Goal: Information Seeking & Learning: Learn about a topic

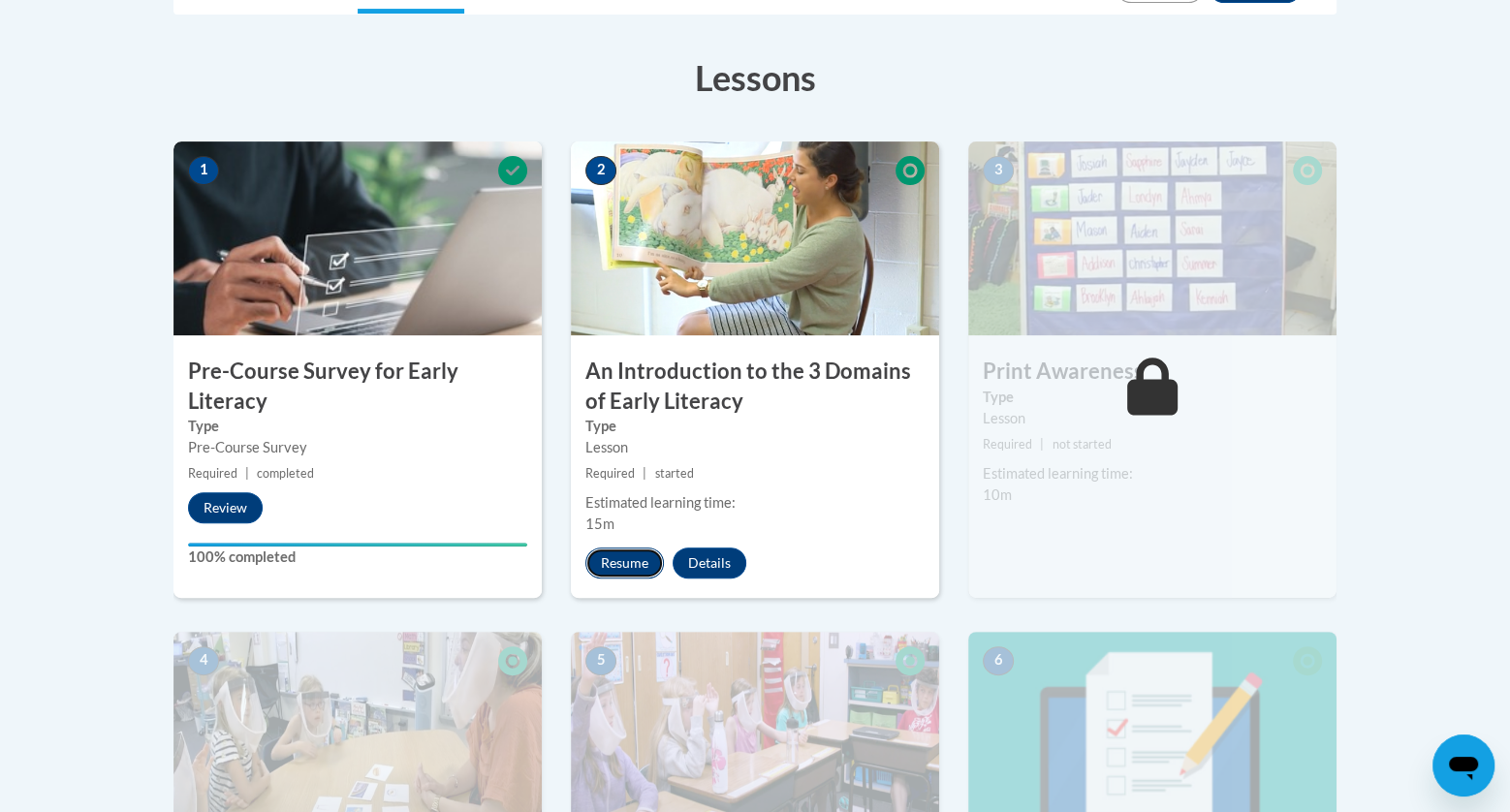
click at [631, 562] on button "Resume" at bounding box center [624, 563] width 78 height 31
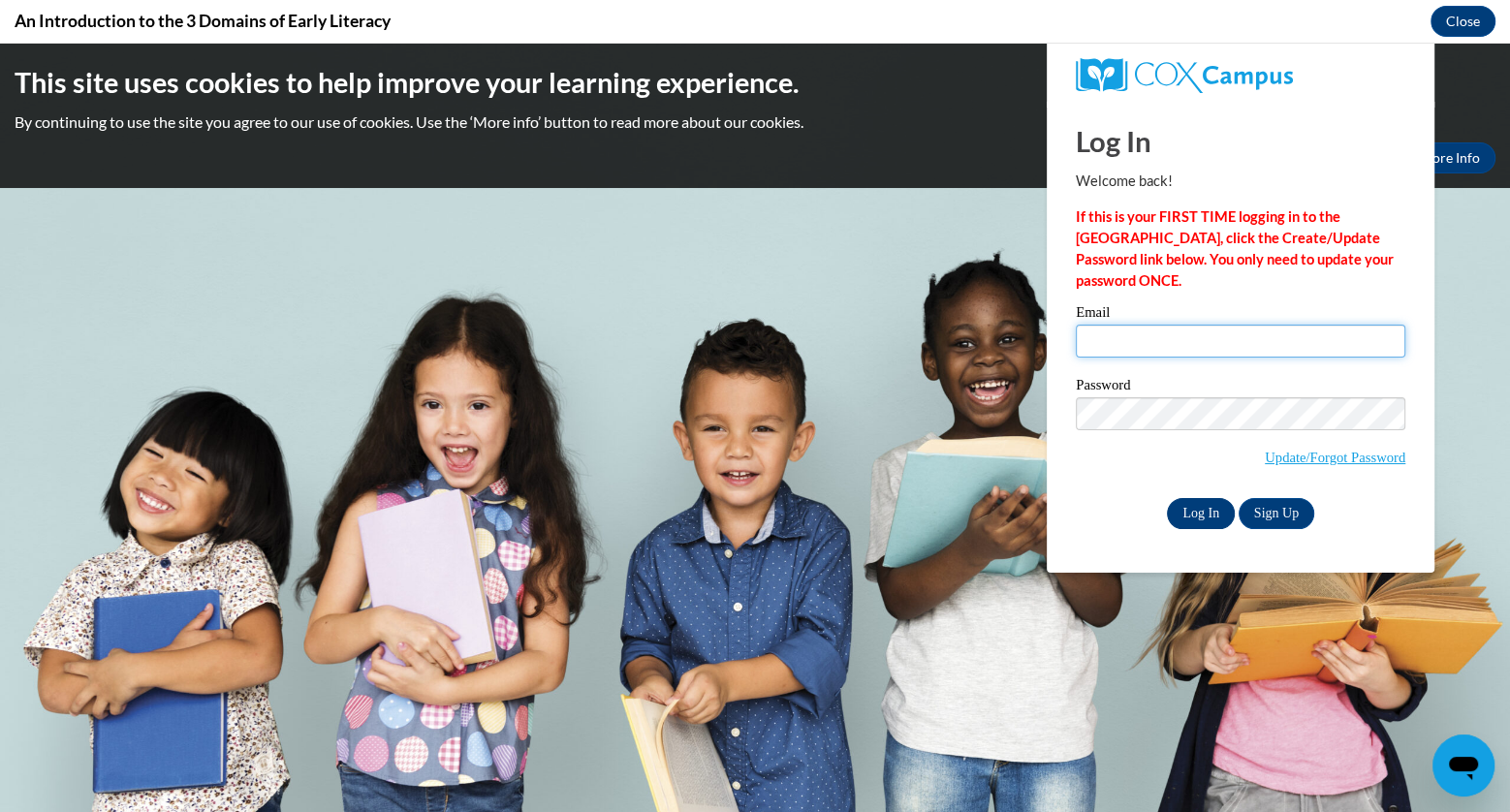
type input "[EMAIL_ADDRESS][DOMAIN_NAME]"
click at [1203, 526] on input "Log In" at bounding box center [1201, 513] width 68 height 31
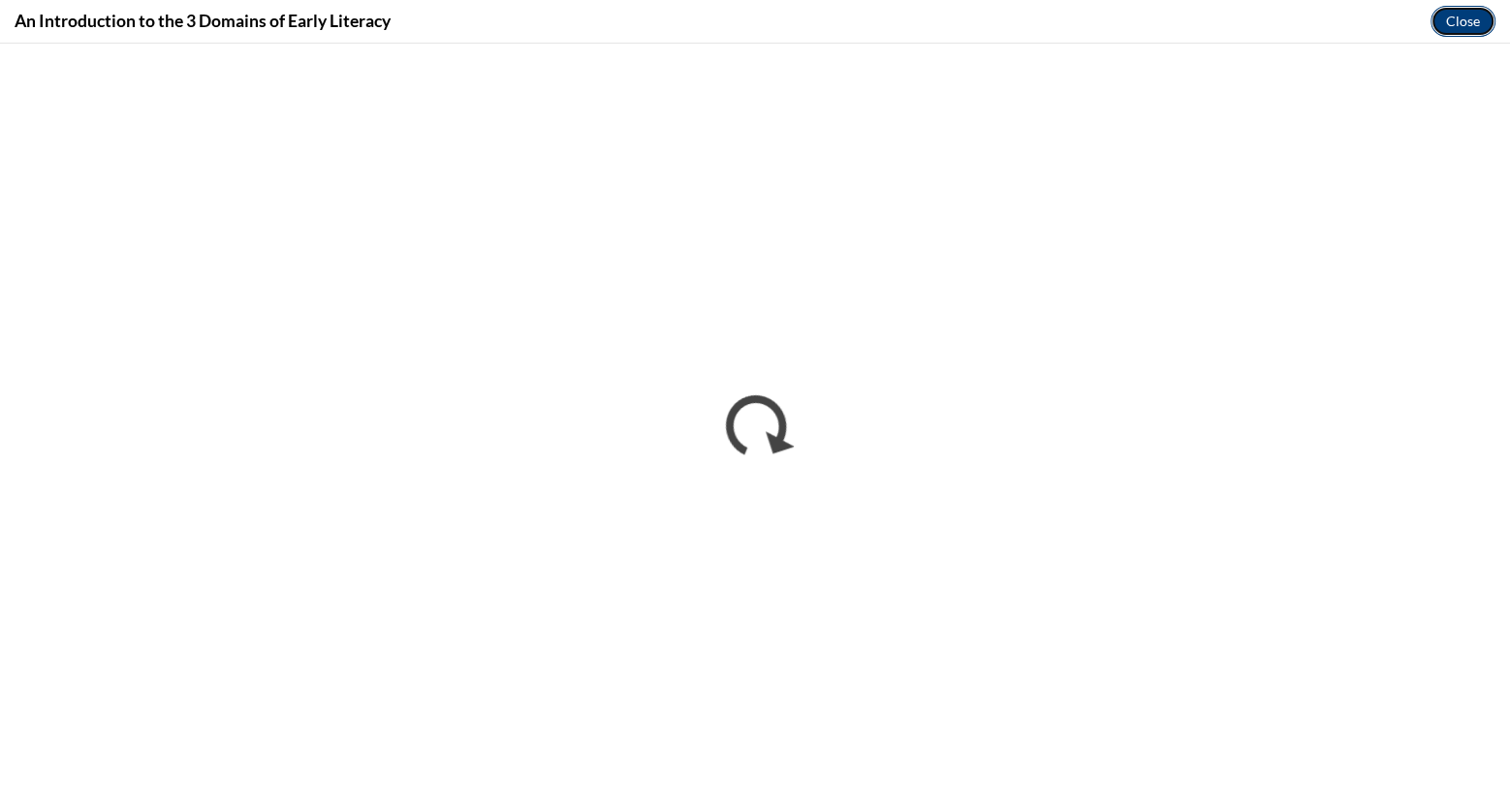
click at [1463, 11] on button "Close" at bounding box center [1462, 21] width 65 height 31
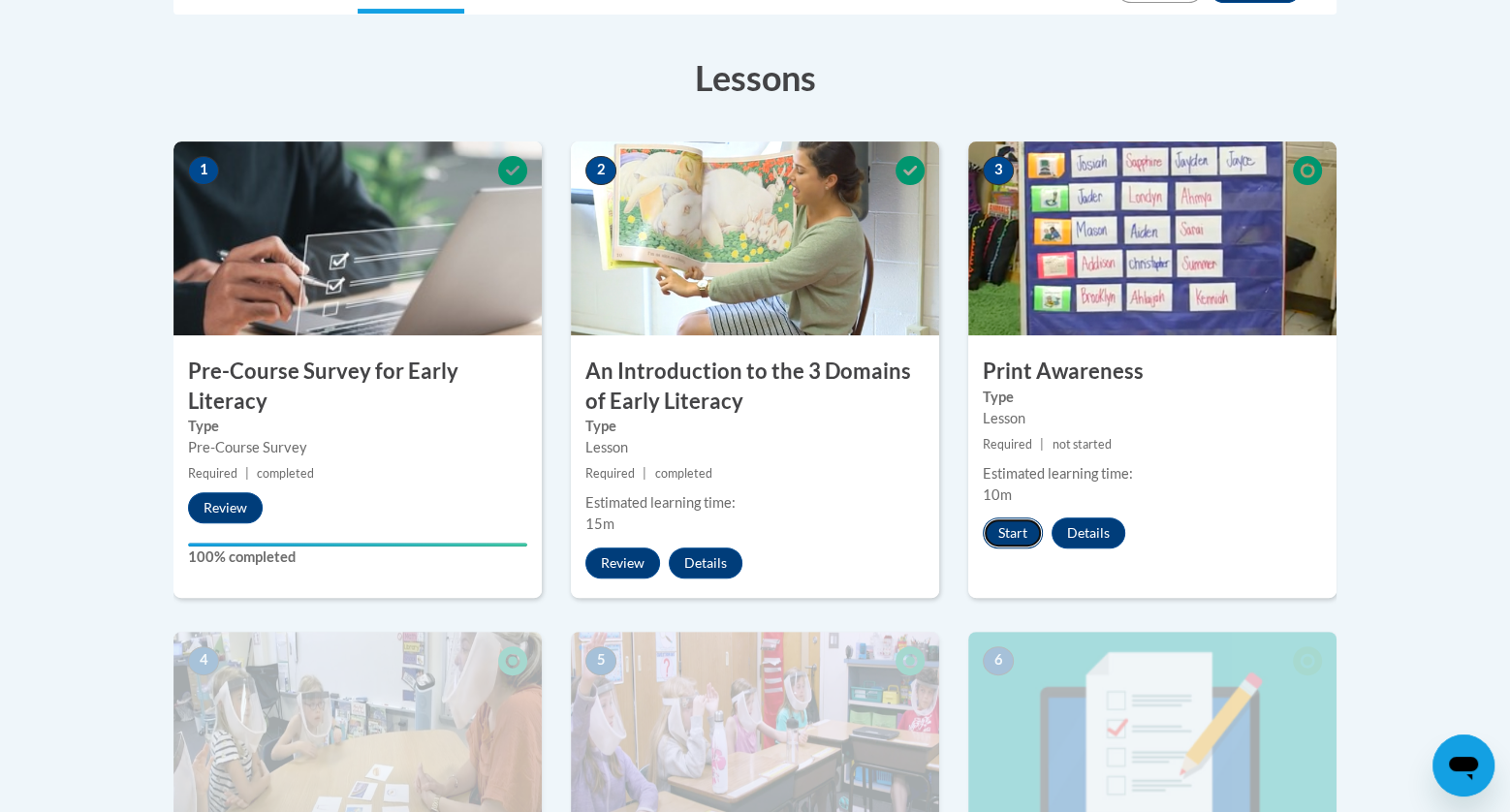
click at [1013, 524] on button "Start" at bounding box center [1013, 533] width 60 height 31
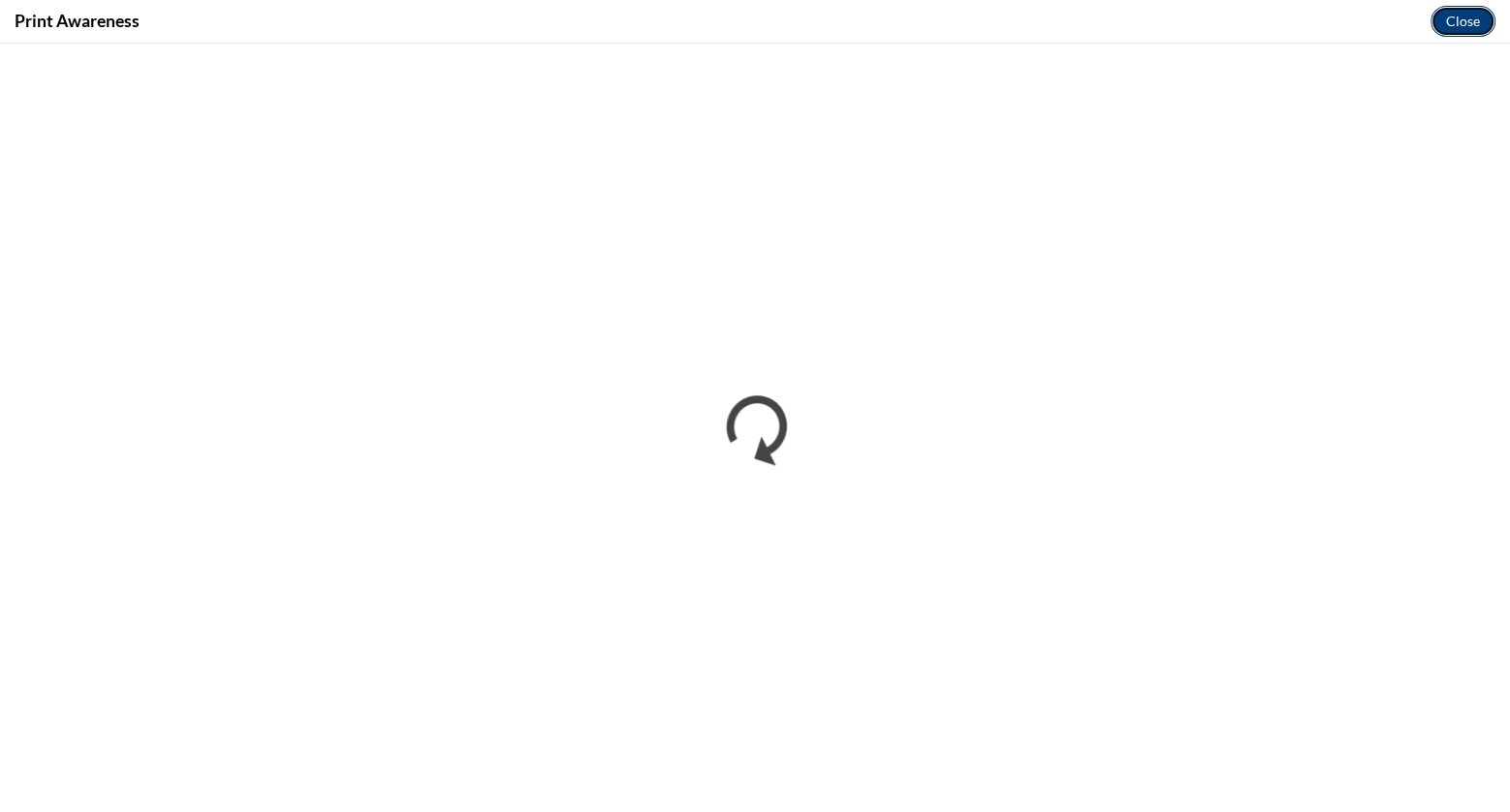
click at [1468, 14] on button "Close" at bounding box center [1462, 21] width 65 height 31
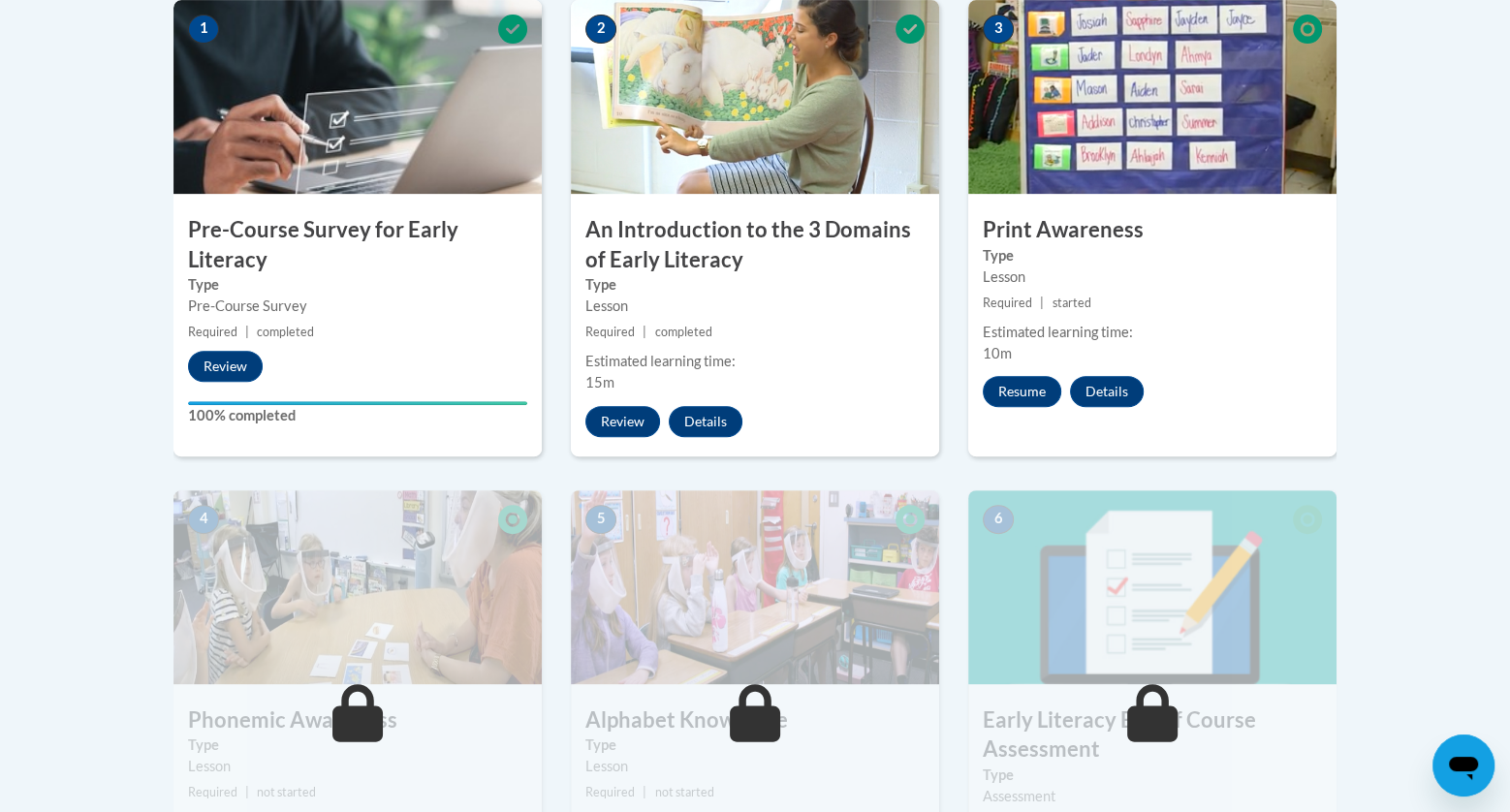
scroll to position [647, 0]
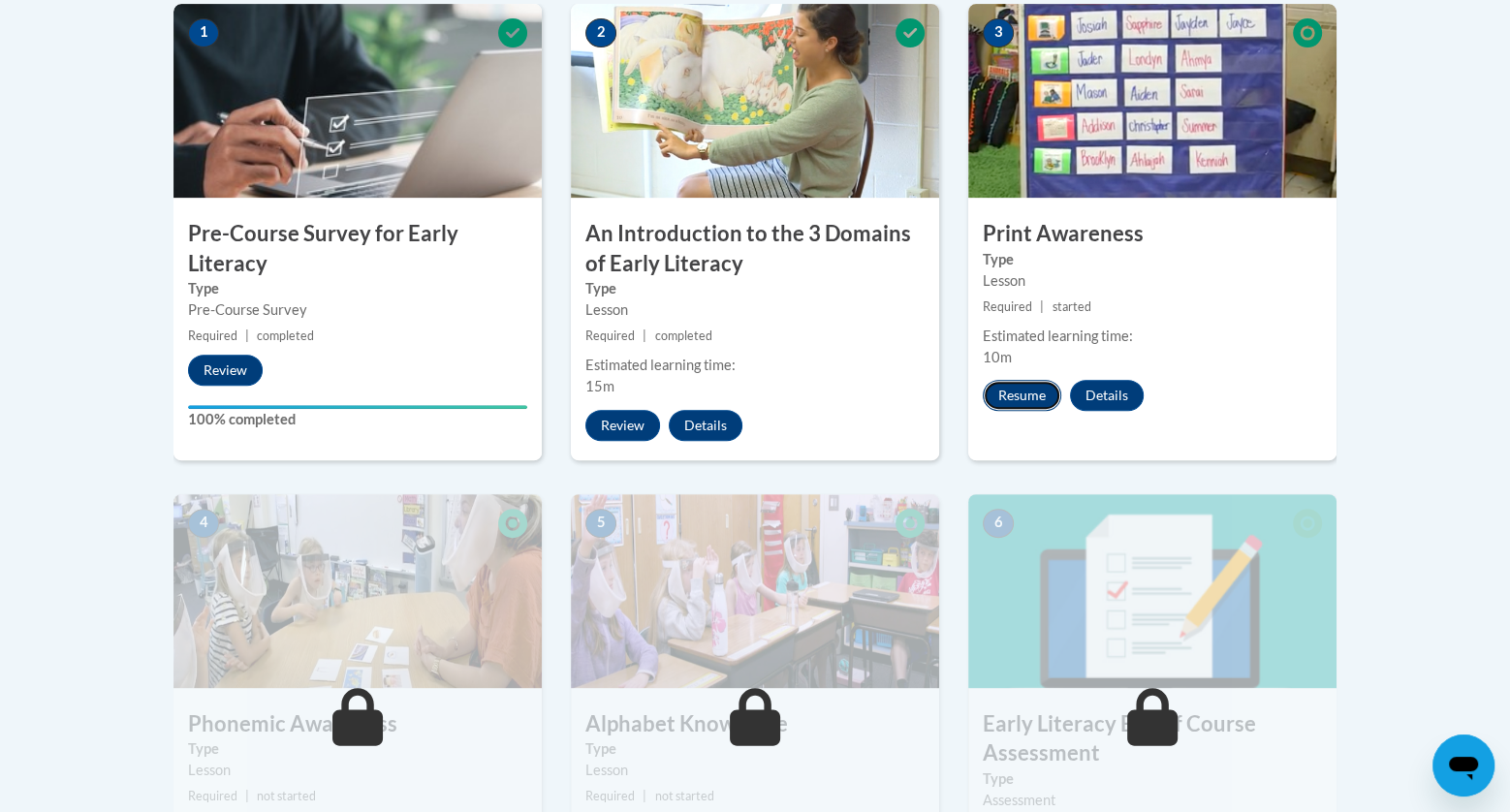
click at [1026, 390] on button "Resume" at bounding box center [1022, 395] width 78 height 31
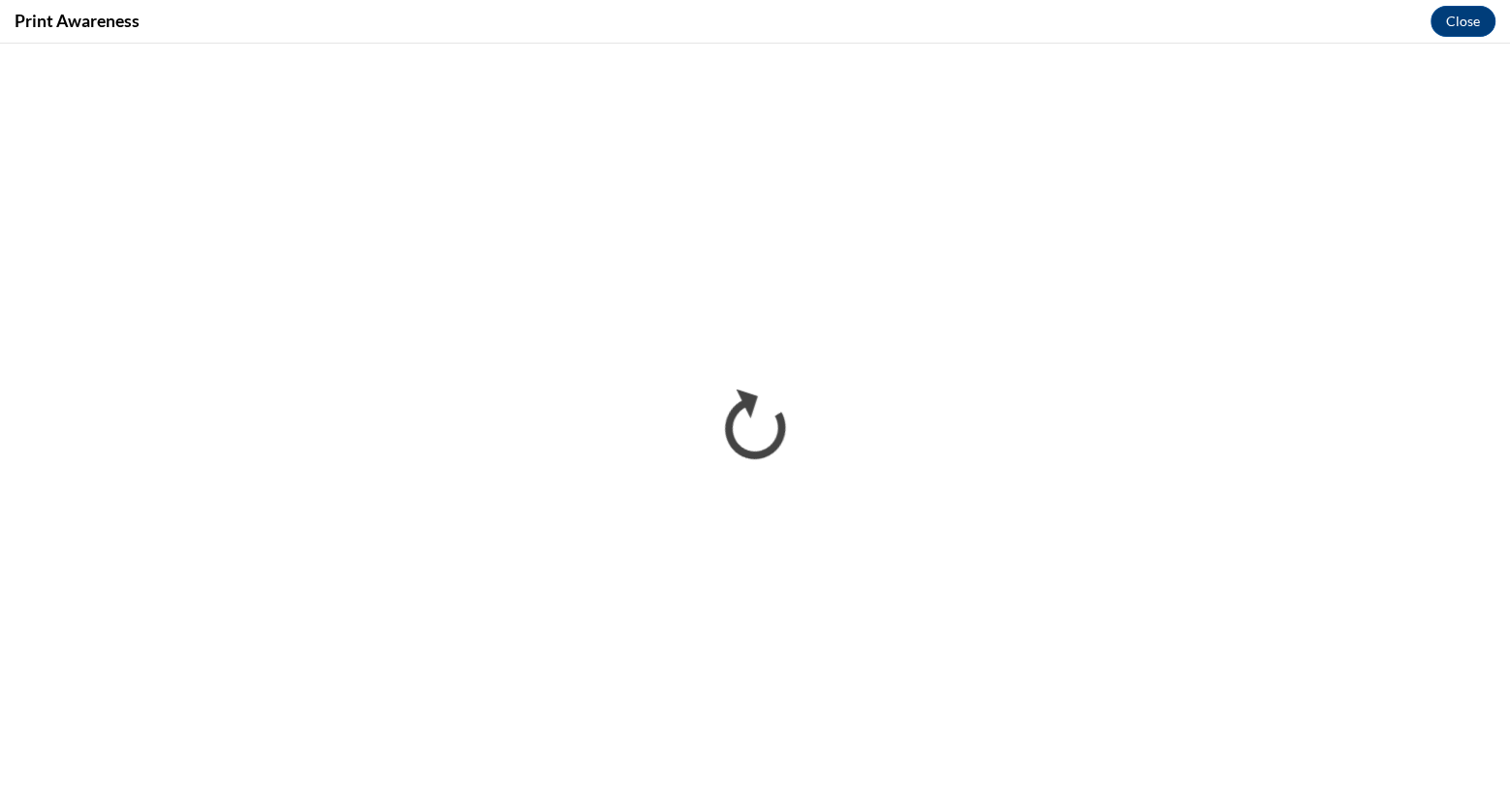
scroll to position [0, 0]
click at [1473, 18] on button "Close" at bounding box center [1462, 21] width 65 height 31
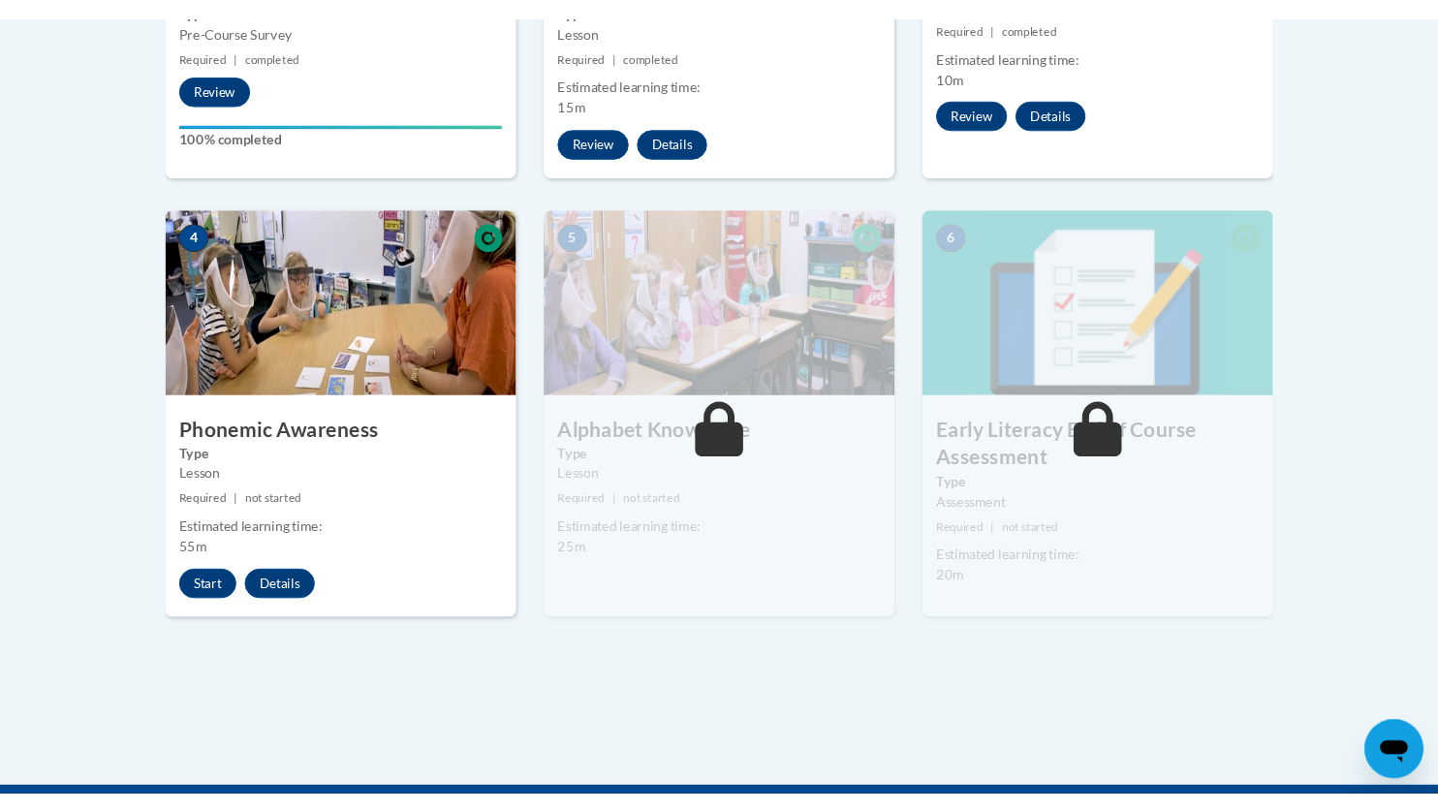
scroll to position [944, 0]
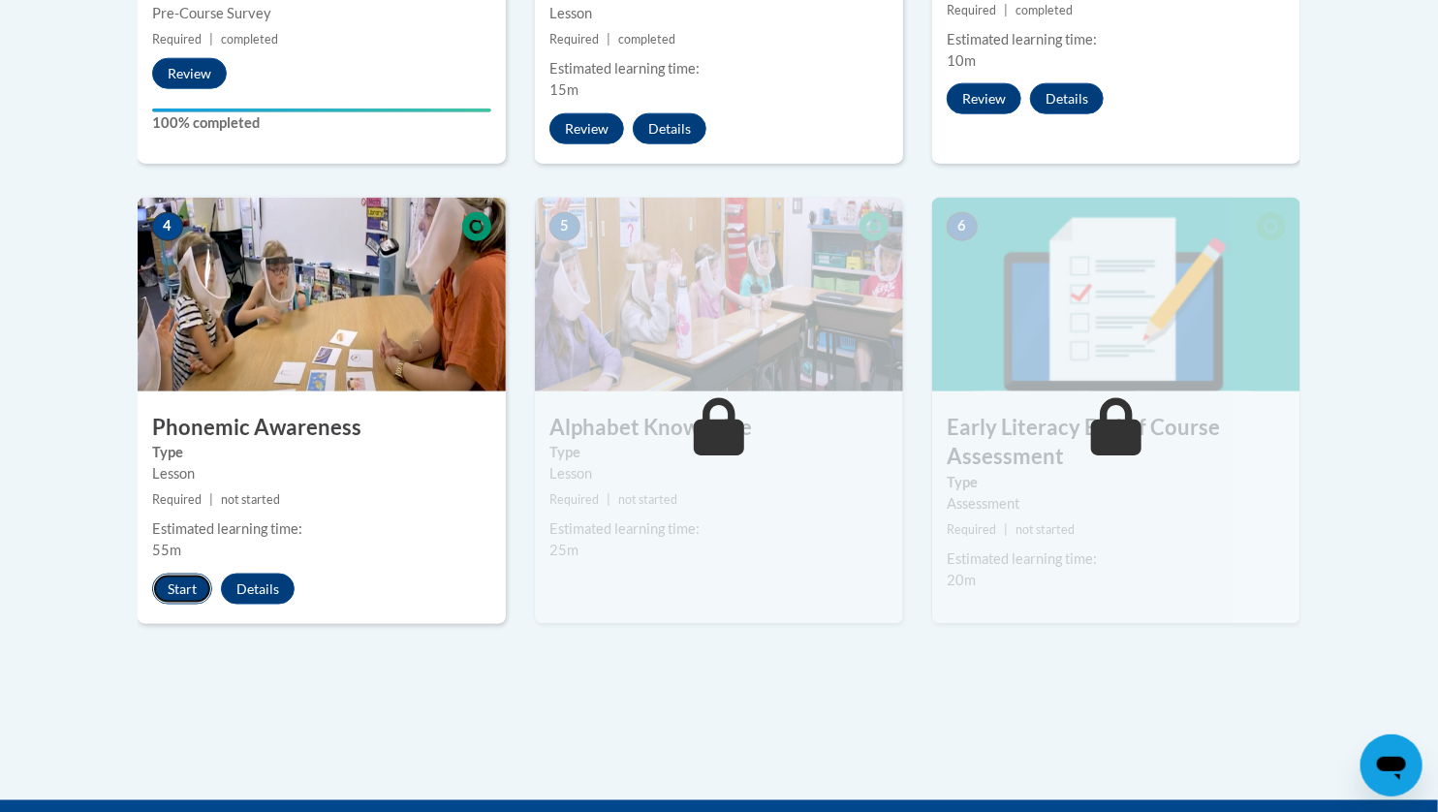
click at [176, 583] on button "Start" at bounding box center [182, 589] width 60 height 31
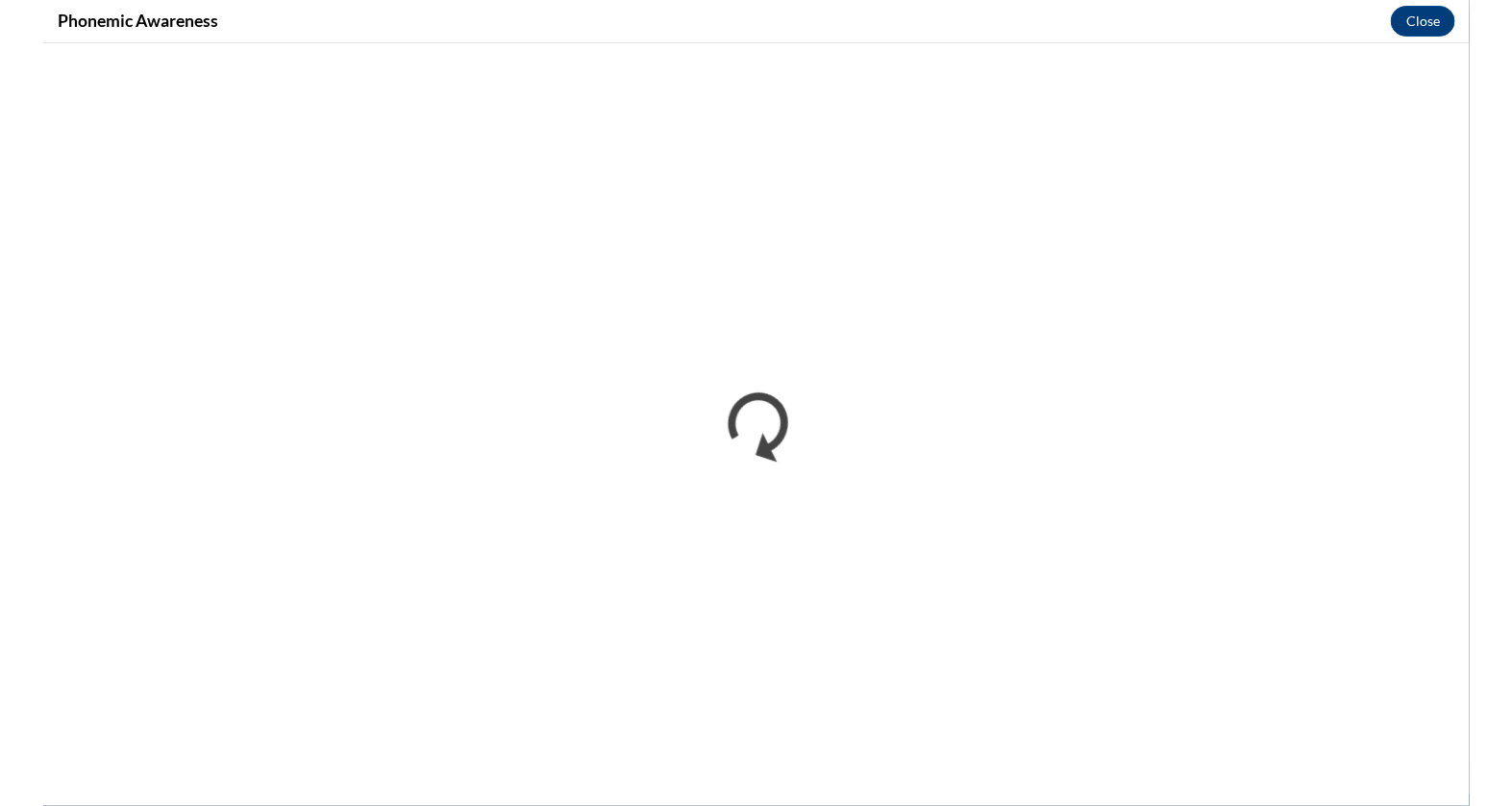
scroll to position [0, 0]
